Goal: Transaction & Acquisition: Purchase product/service

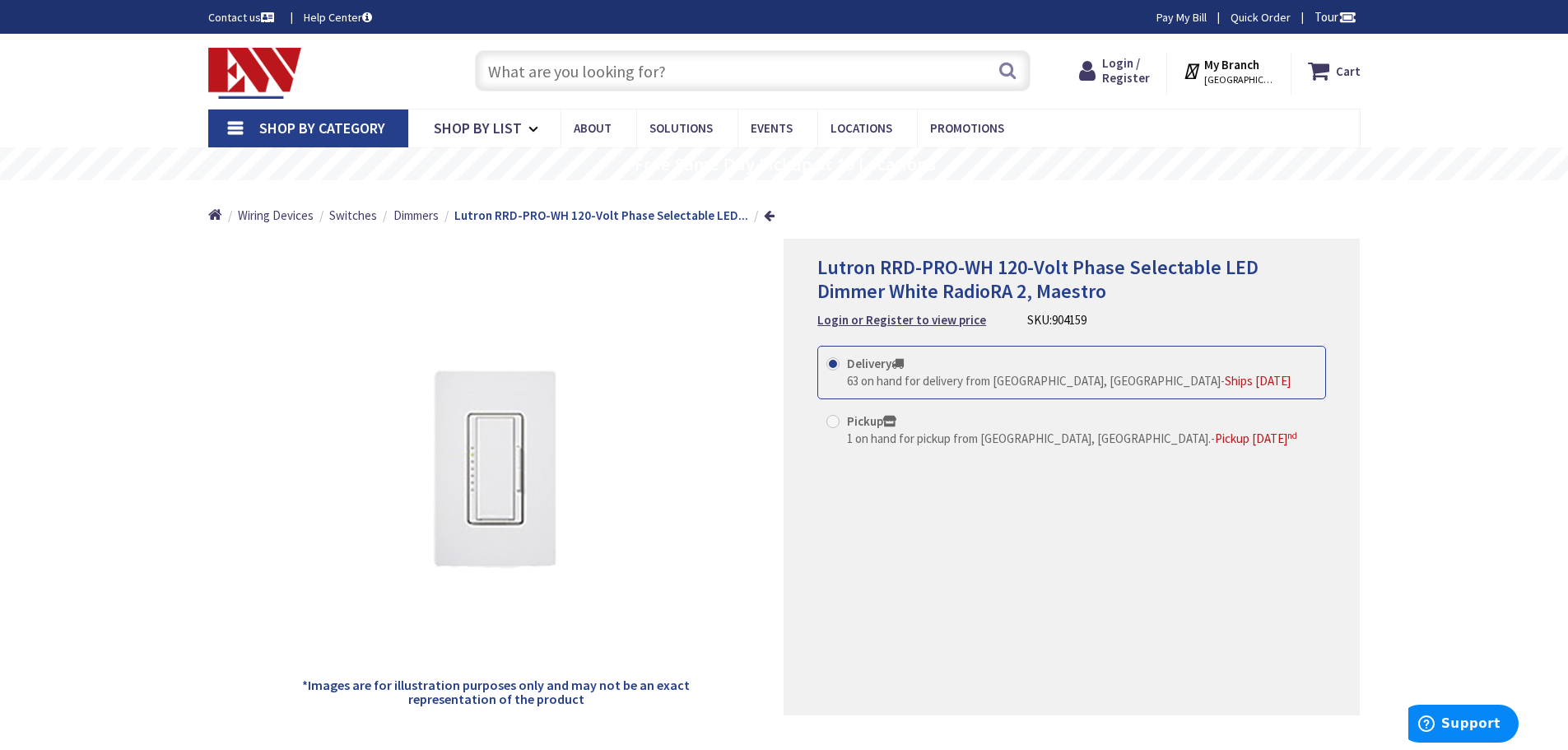
click at [873, 375] on span "63 on hand for delivery from Middletown, CT" at bounding box center [1034, 380] width 374 height 16
click at [841, 369] on input "Delivery 63 on hand for delivery from Middletown, CT - Ships Tomorrow" at bounding box center [835, 363] width 11 height 11
click at [858, 322] on strong "Login or Register to view price" at bounding box center [901, 320] width 169 height 16
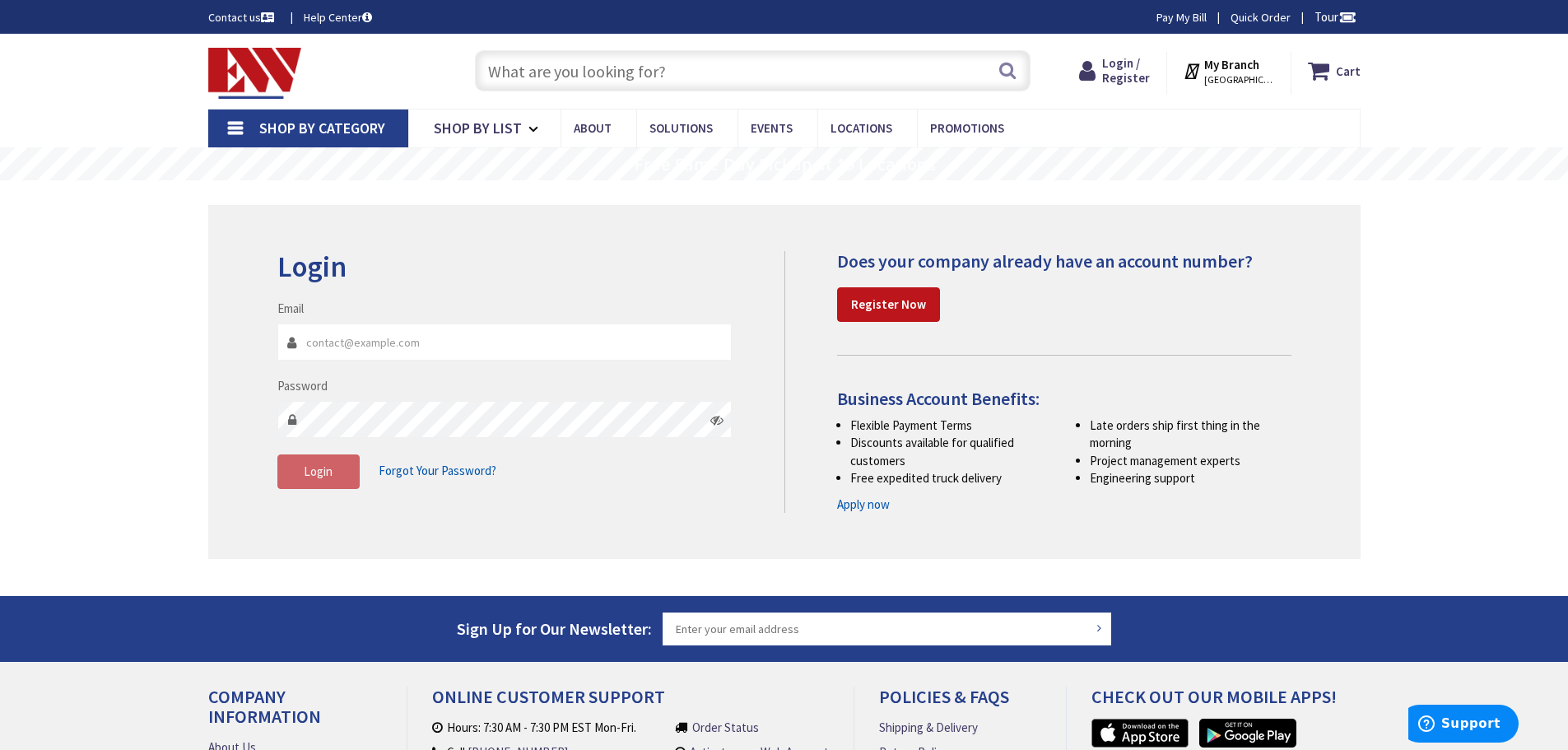
click at [378, 340] on input "Email" at bounding box center [505, 342] width 455 height 37
click at [197, 379] on main "Login Invalid login or password Email Password Login Forgot Your Password?" at bounding box center [784, 388] width 1235 height 416
click at [890, 295] on link "Register Now" at bounding box center [888, 304] width 103 height 34
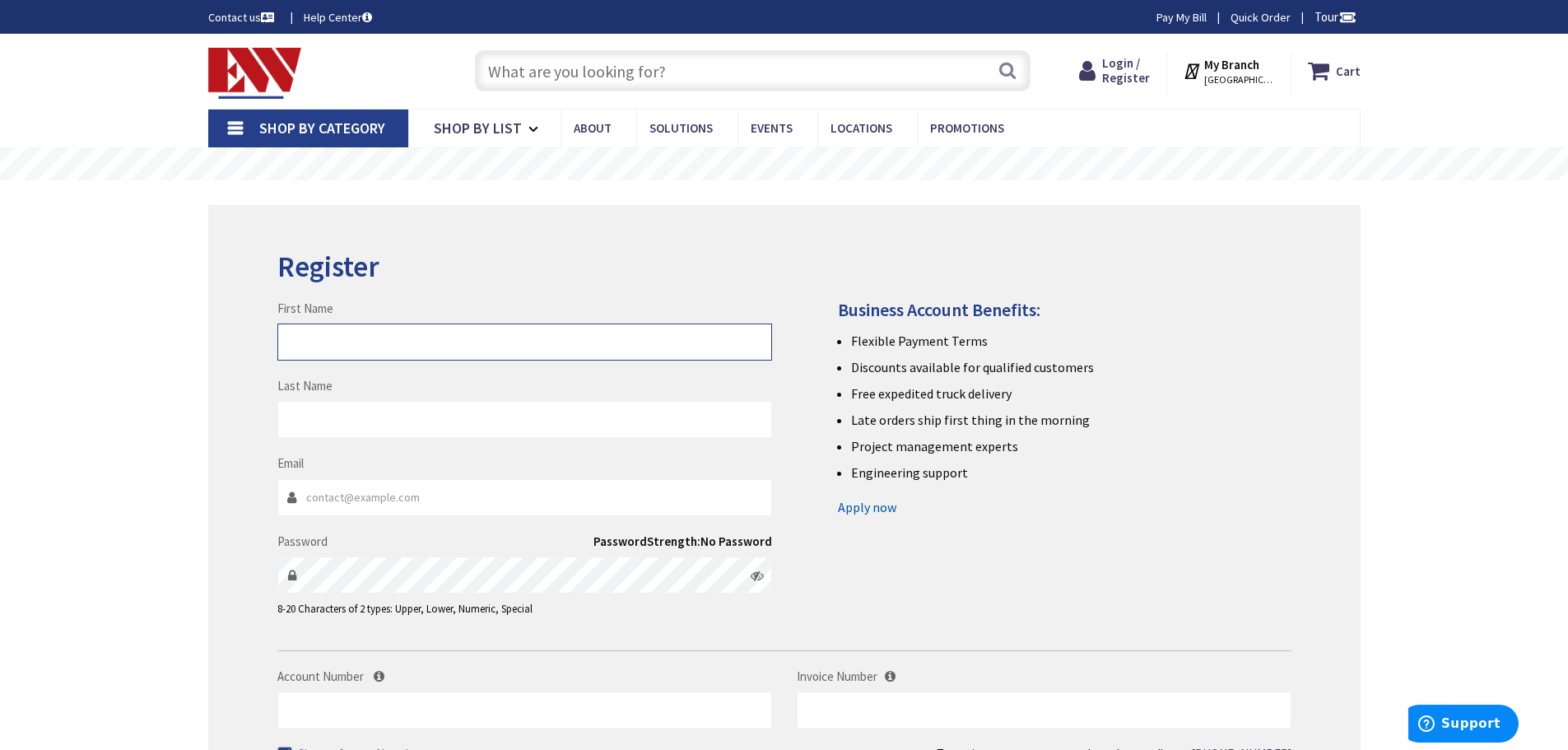
click at [472, 342] on input "First Name" at bounding box center [525, 342] width 494 height 37
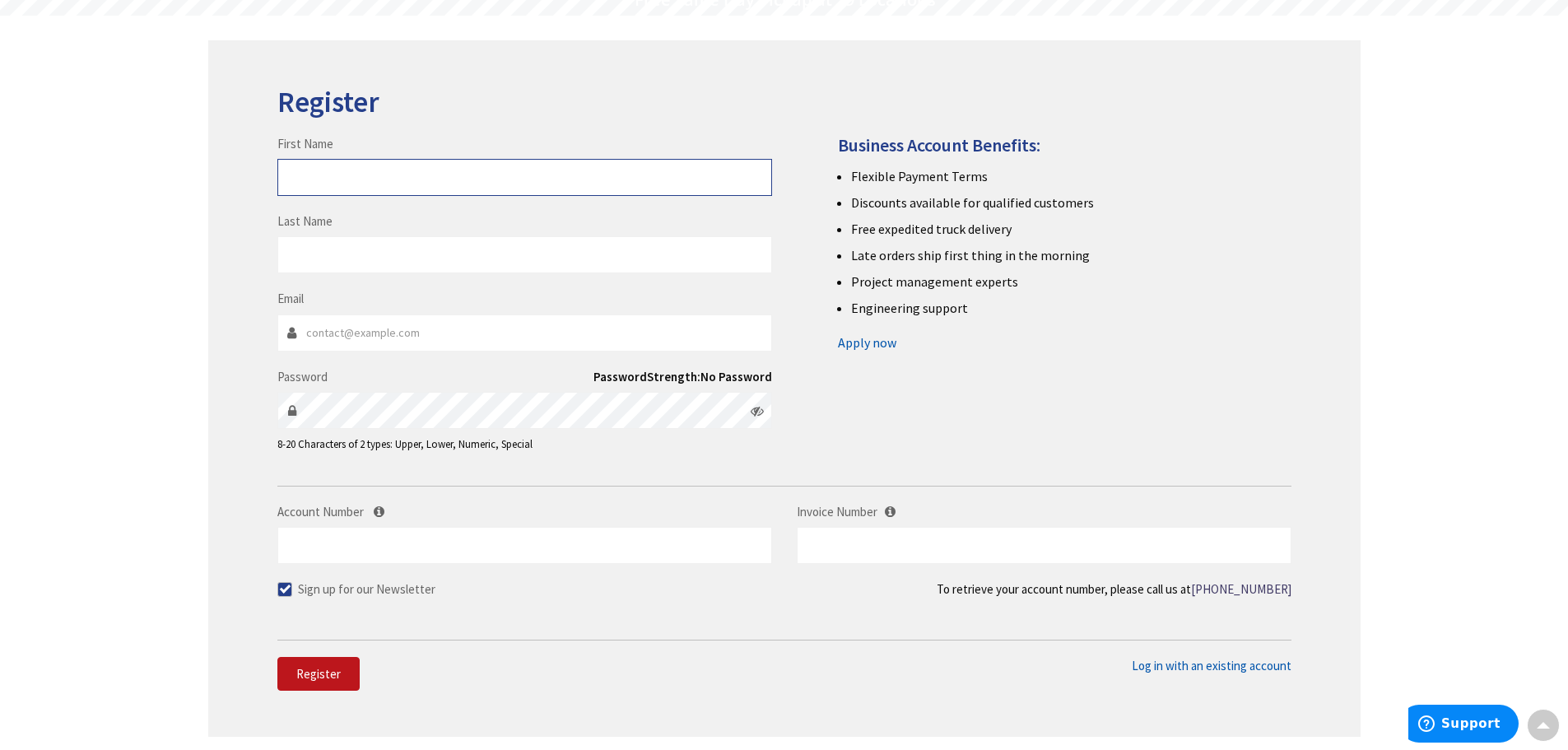
click at [450, 183] on input "First Name" at bounding box center [525, 177] width 494 height 37
type input "daniel"
type input "rodriguez"
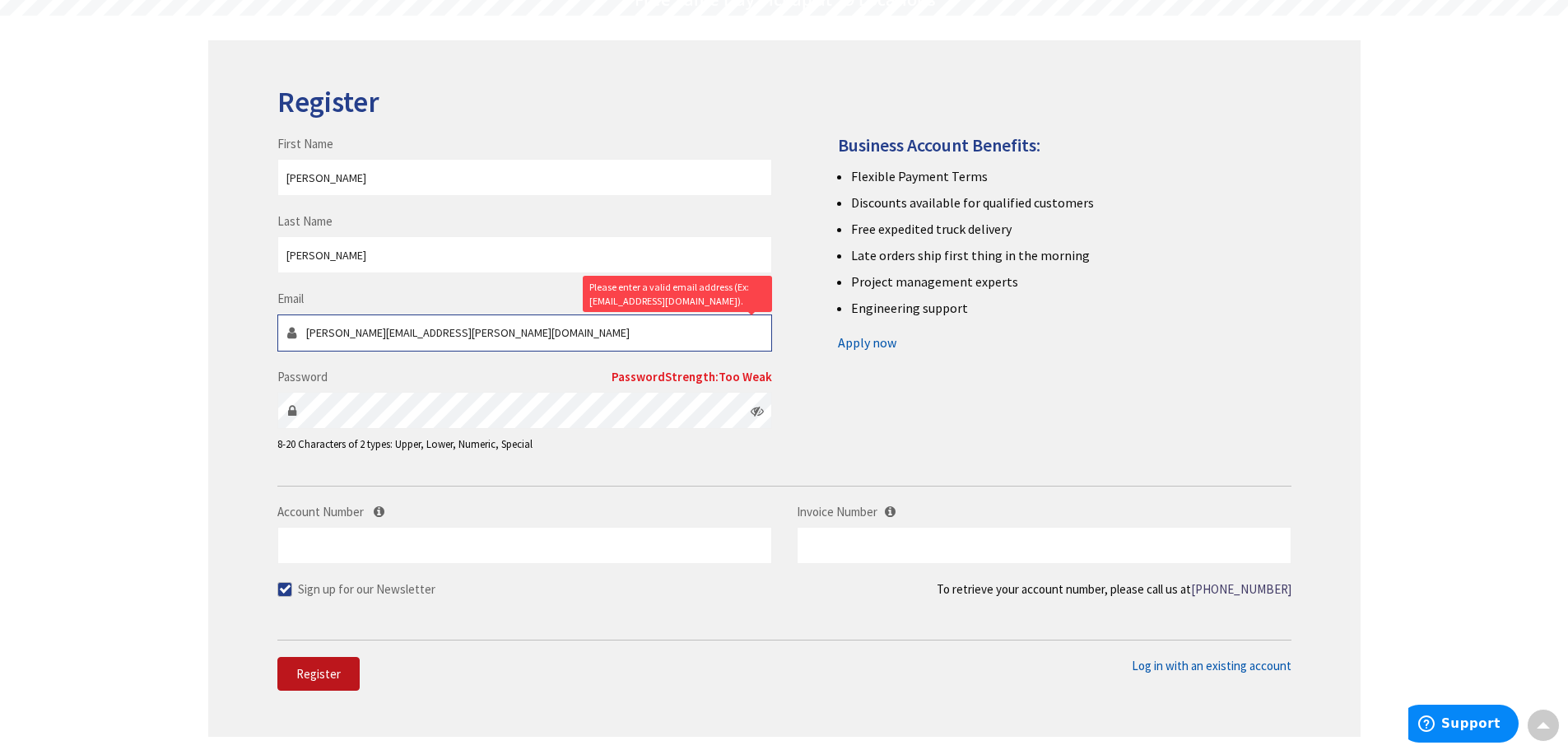
type input "daniel.rodriguez@fembi.com"
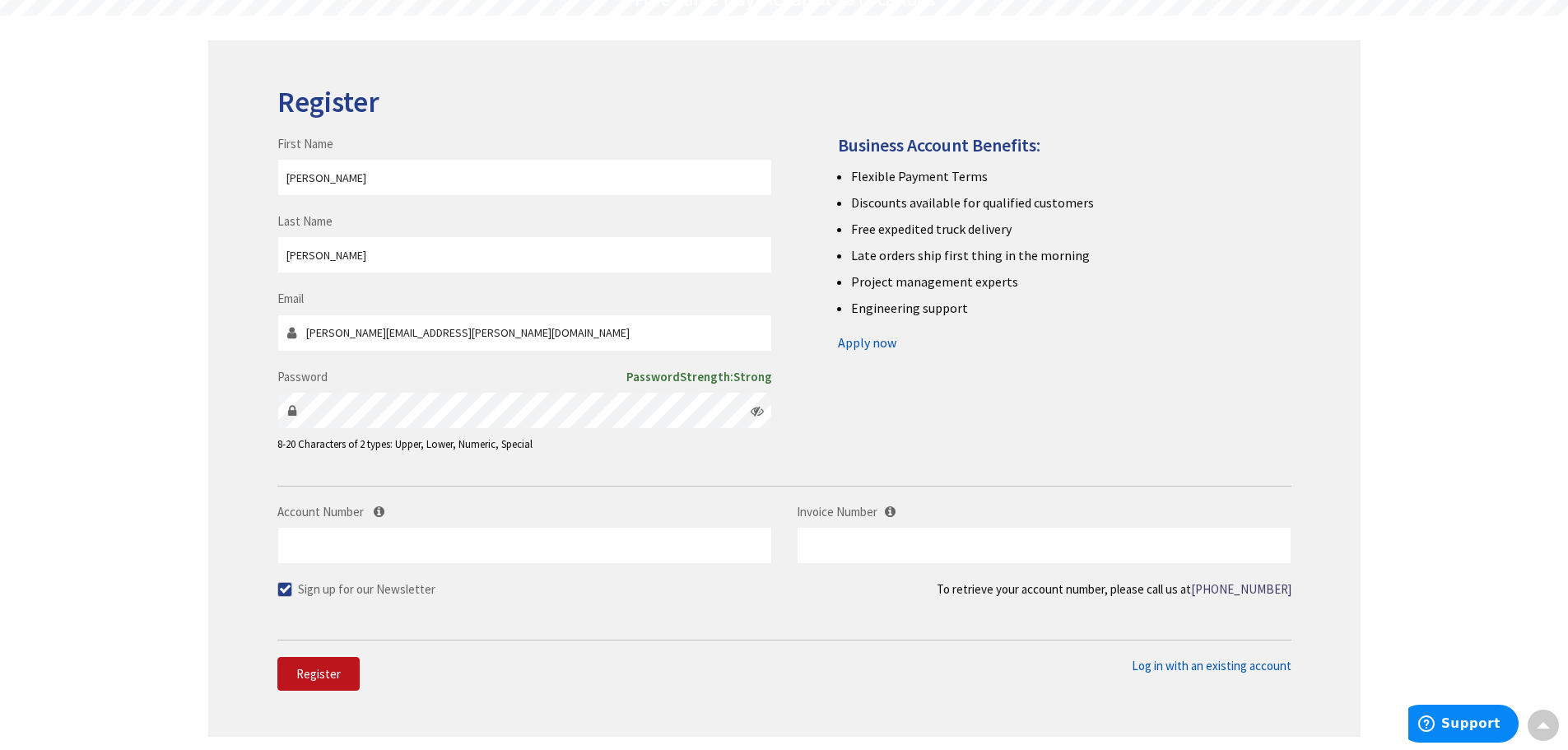
click at [285, 591] on span at bounding box center [284, 588] width 15 height 15
click at [285, 591] on input "Sign up for our Newsletter" at bounding box center [286, 588] width 11 height 11
checkbox input "false"
click at [305, 678] on span "Register" at bounding box center [318, 674] width 44 height 16
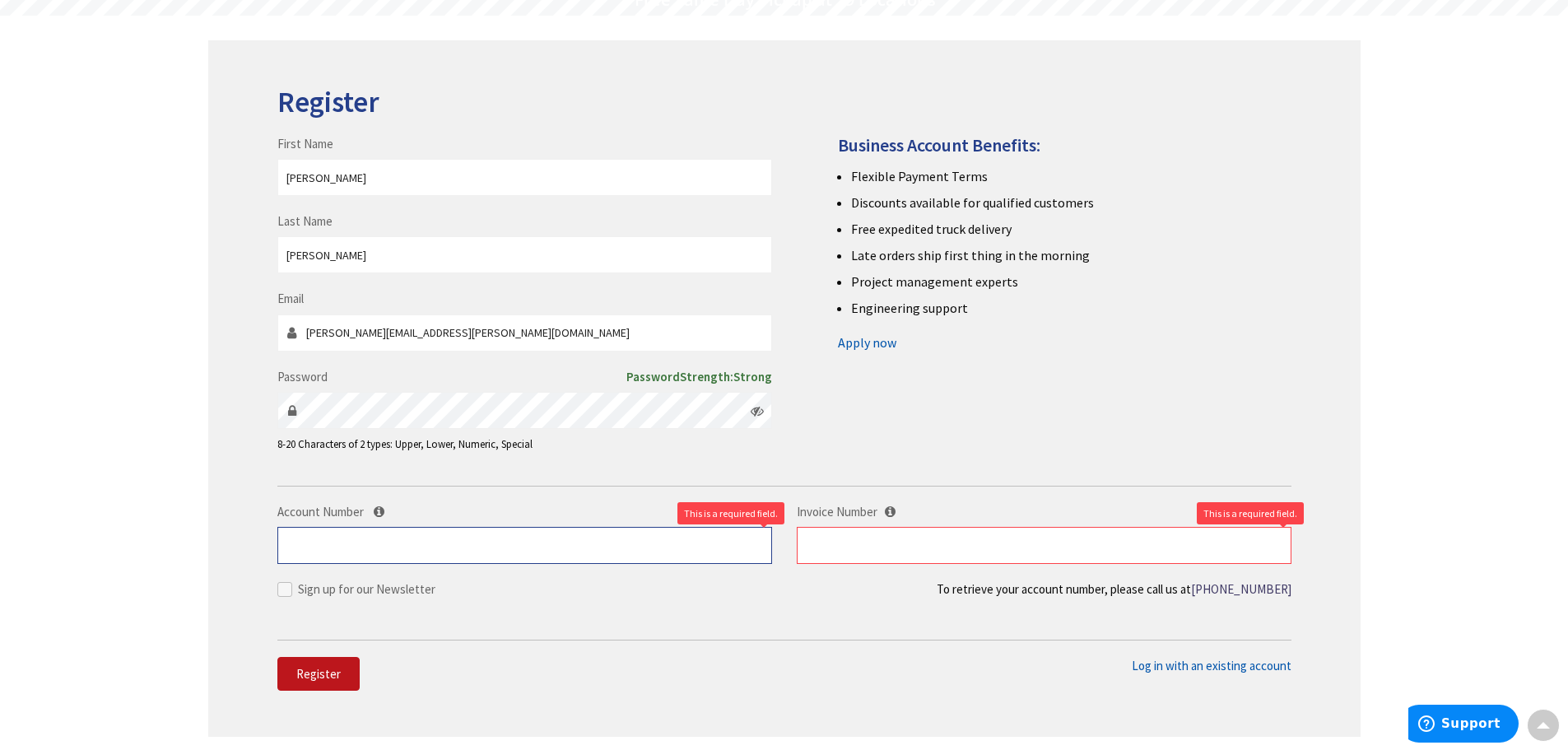
click at [407, 553] on input "Account Number" at bounding box center [525, 545] width 494 height 37
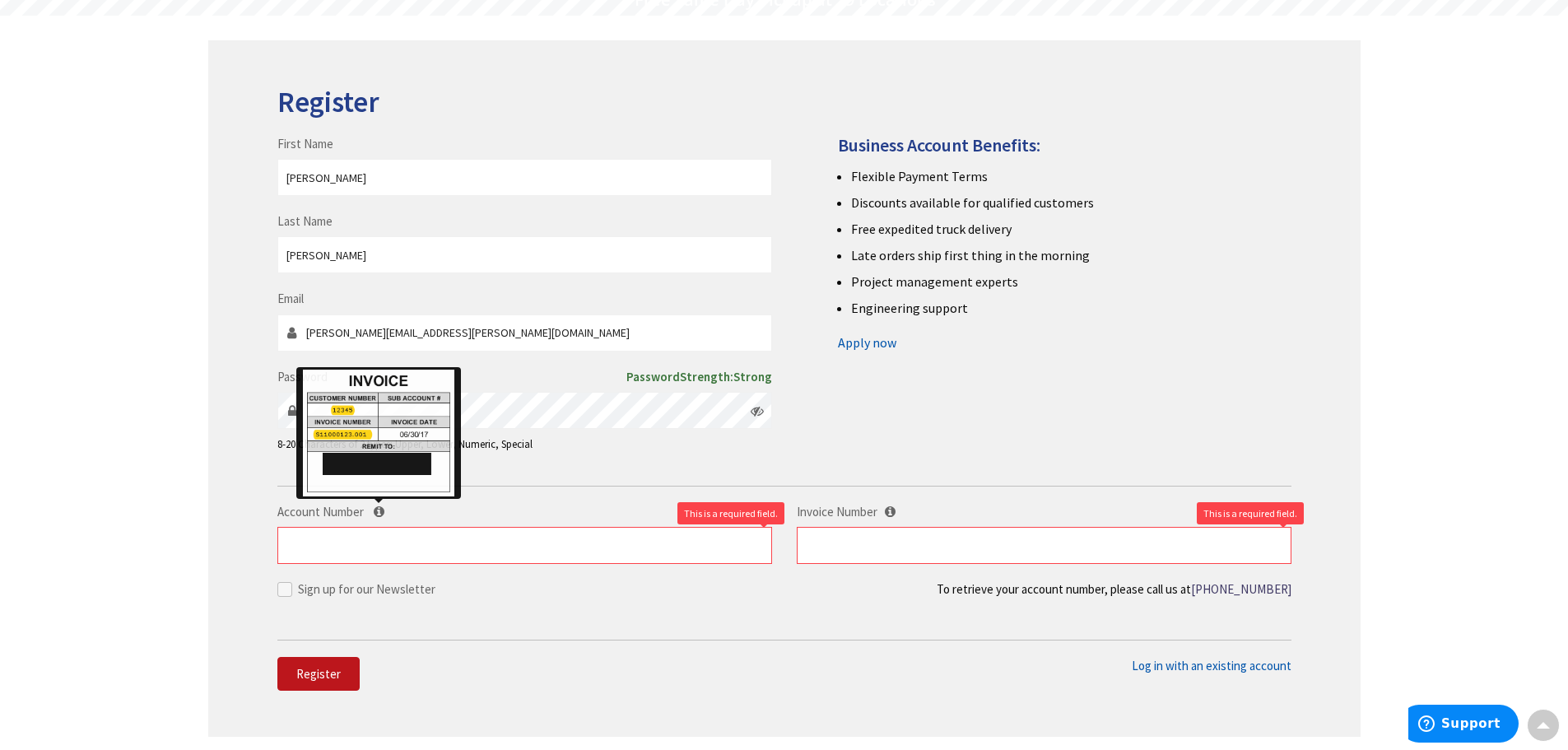
click at [377, 511] on icon at bounding box center [379, 511] width 11 height 13
click at [377, 526] on input "Account Number" at bounding box center [525, 545] width 494 height 37
